Goal: Task Accomplishment & Management: Manage account settings

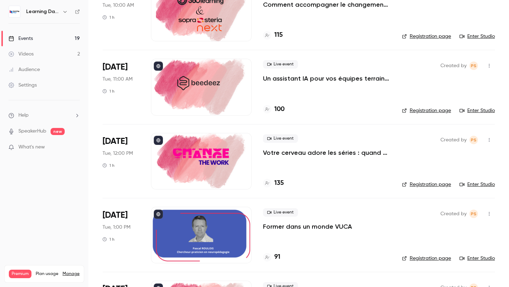
scroll to position [85, 0]
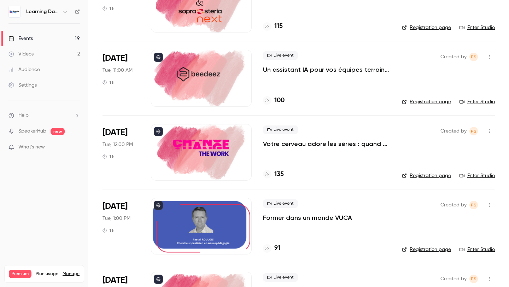
click at [485, 176] on link "Enter Studio" at bounding box center [476, 175] width 35 height 7
click at [224, 166] on div at bounding box center [201, 152] width 101 height 57
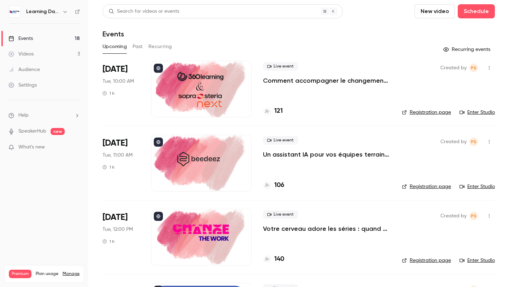
click at [468, 259] on link "Enter Studio" at bounding box center [476, 260] width 35 height 7
click at [277, 257] on h4 "140" at bounding box center [279, 259] width 10 height 10
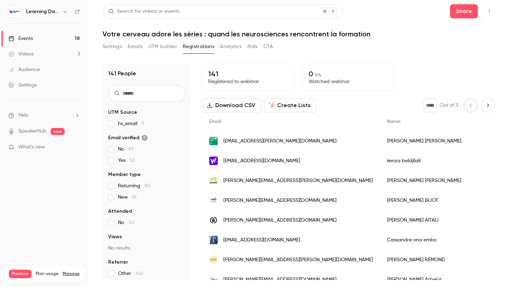
click at [24, 41] on div "Events" at bounding box center [20, 38] width 24 height 7
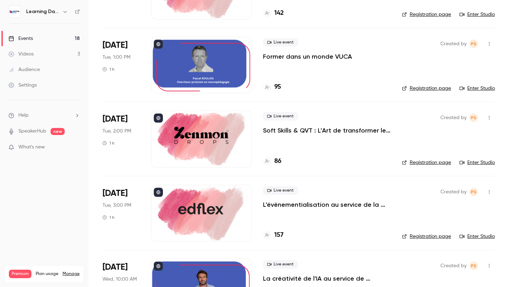
scroll to position [244, 0]
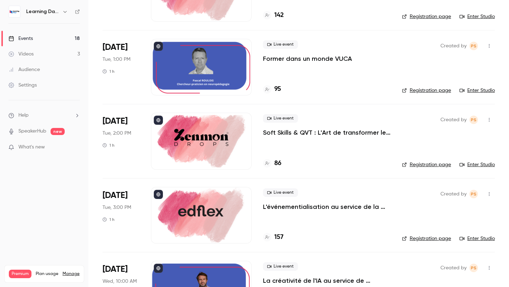
click at [188, 135] on div at bounding box center [201, 141] width 101 height 57
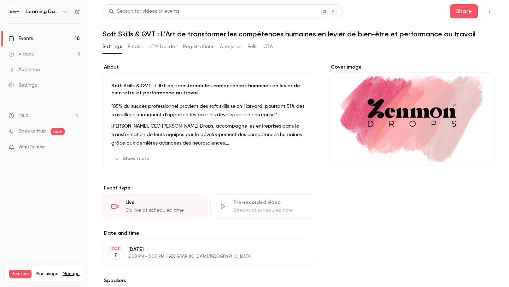
scroll to position [105, 0]
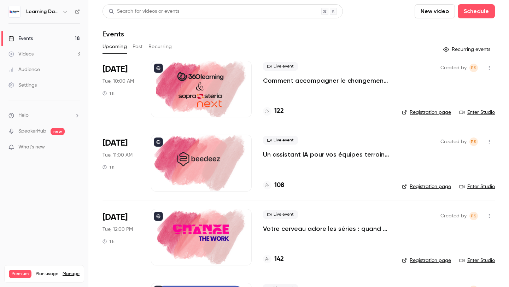
click at [198, 153] on div at bounding box center [201, 163] width 101 height 57
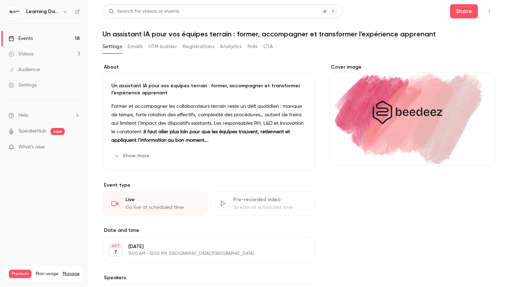
scroll to position [117, 0]
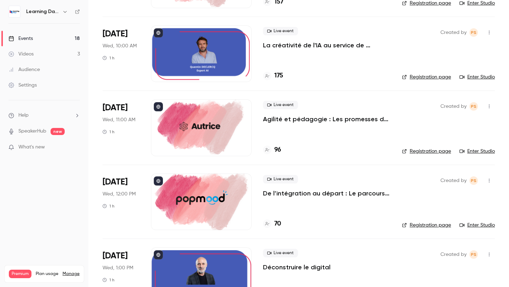
scroll to position [502, 0]
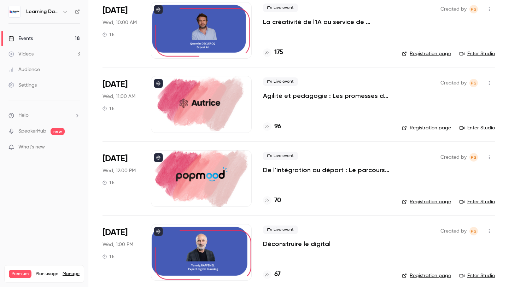
click at [207, 112] on div at bounding box center [201, 104] width 101 height 57
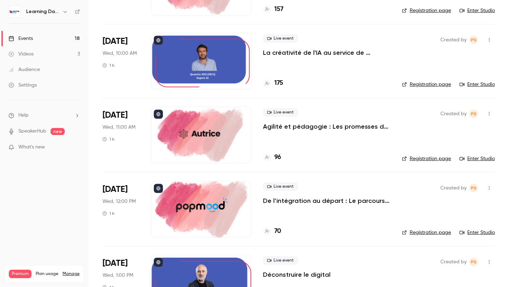
scroll to position [472, 0]
click at [483, 158] on link "Enter Studio" at bounding box center [476, 158] width 35 height 7
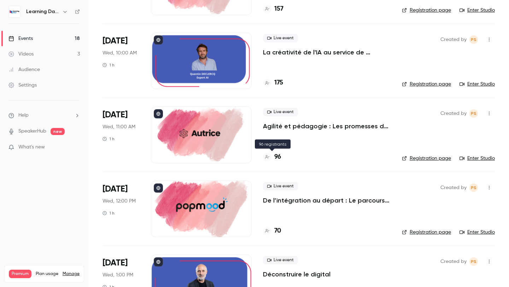
click at [277, 156] on h4 "96" at bounding box center [277, 157] width 7 height 10
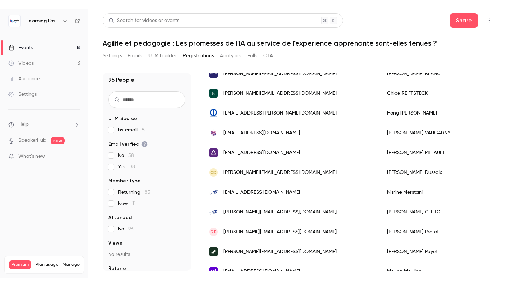
scroll to position [190, 0]
